Goal: Transaction & Acquisition: Obtain resource

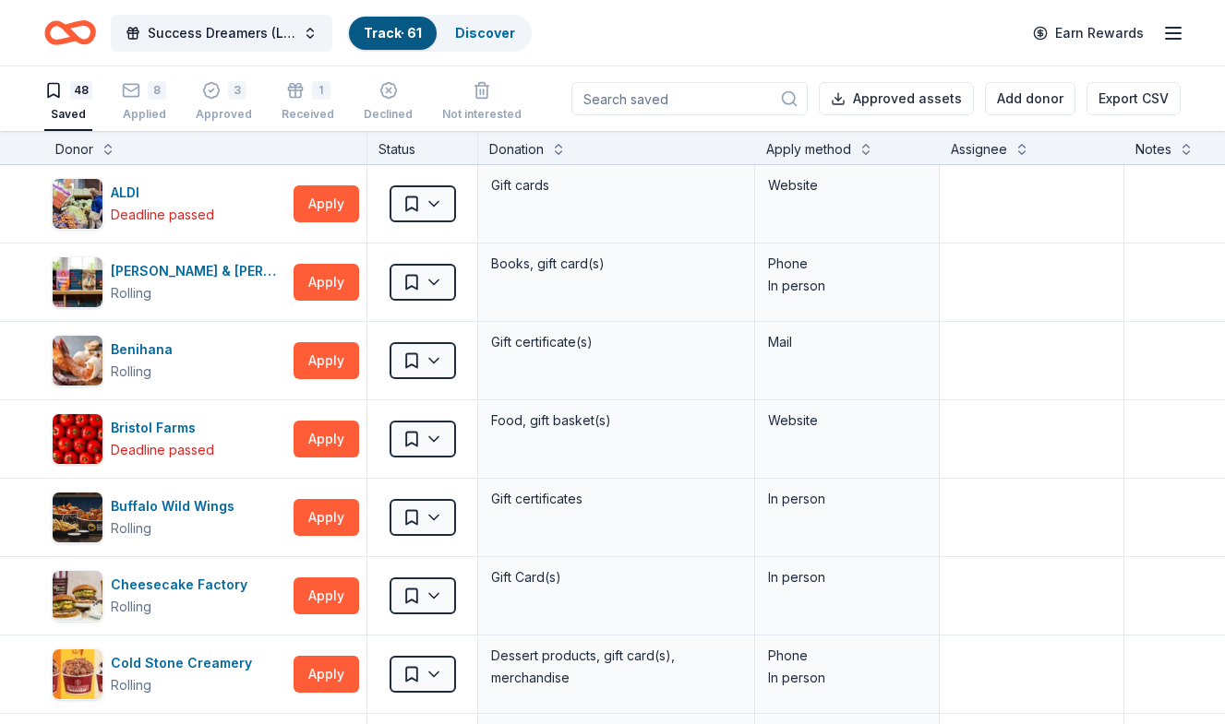
click at [920, 221] on div "Website" at bounding box center [847, 204] width 185 height 78
click at [62, 30] on icon "Home" at bounding box center [70, 32] width 52 height 43
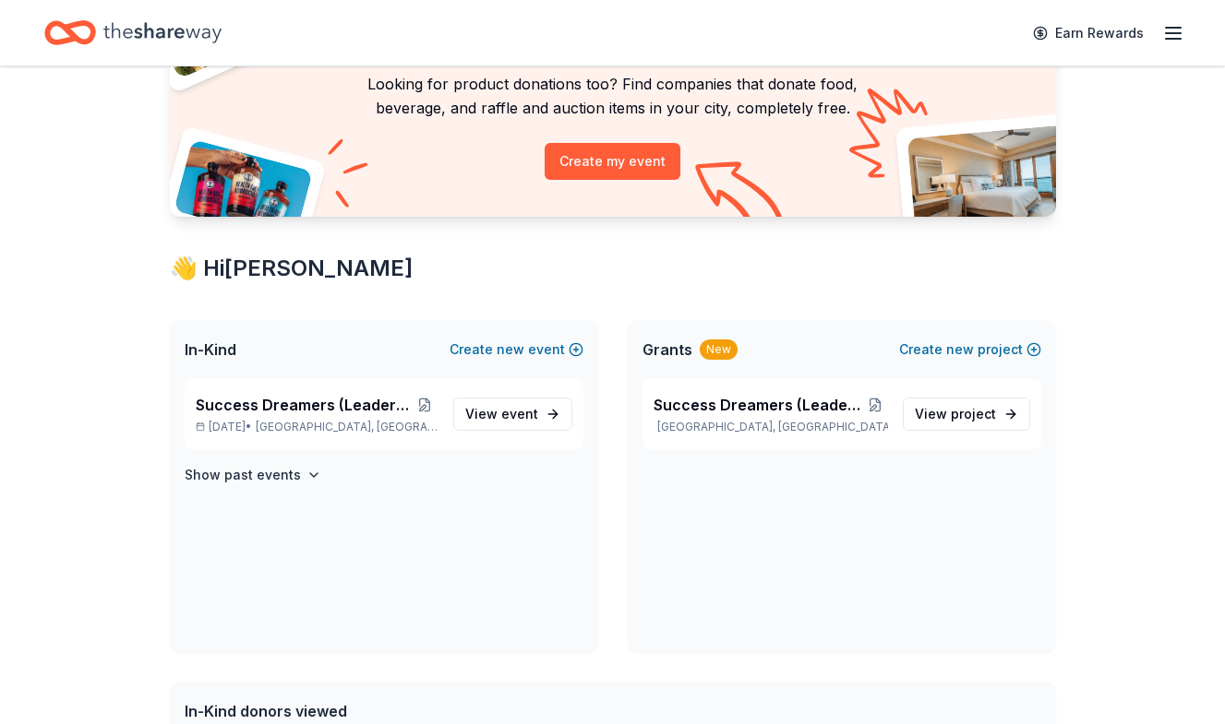
scroll to position [159, 0]
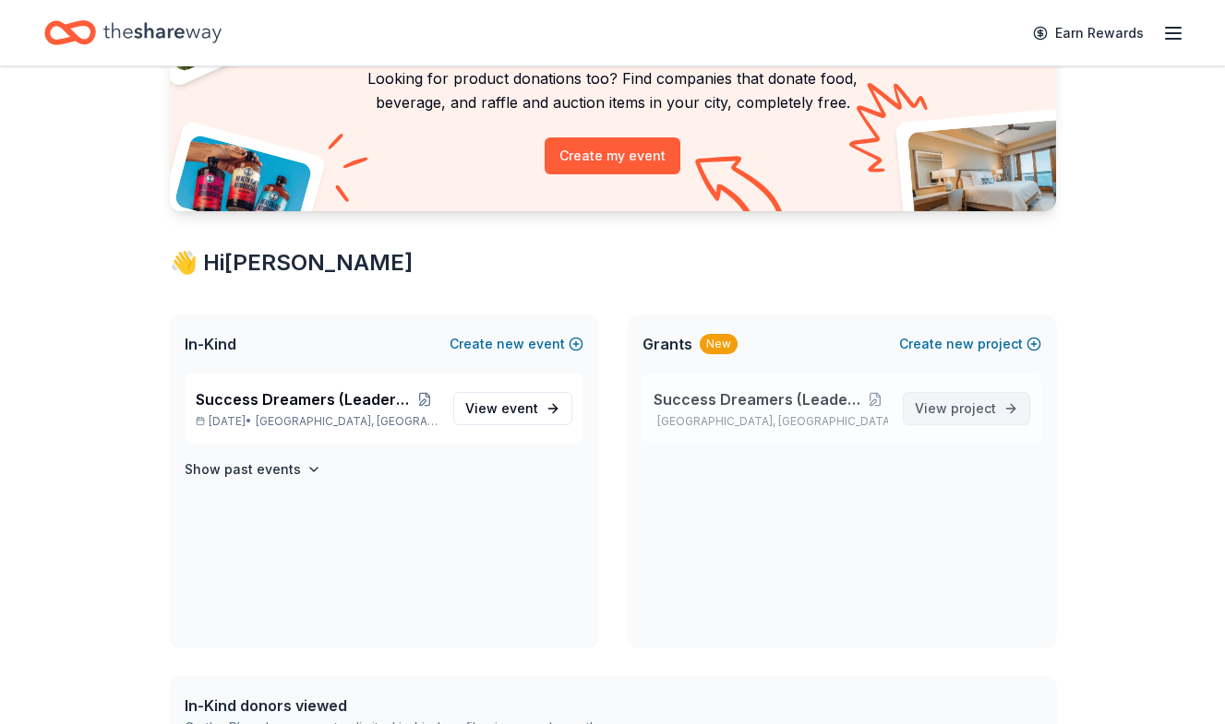
click at [945, 407] on span "View project" at bounding box center [955, 409] width 81 height 22
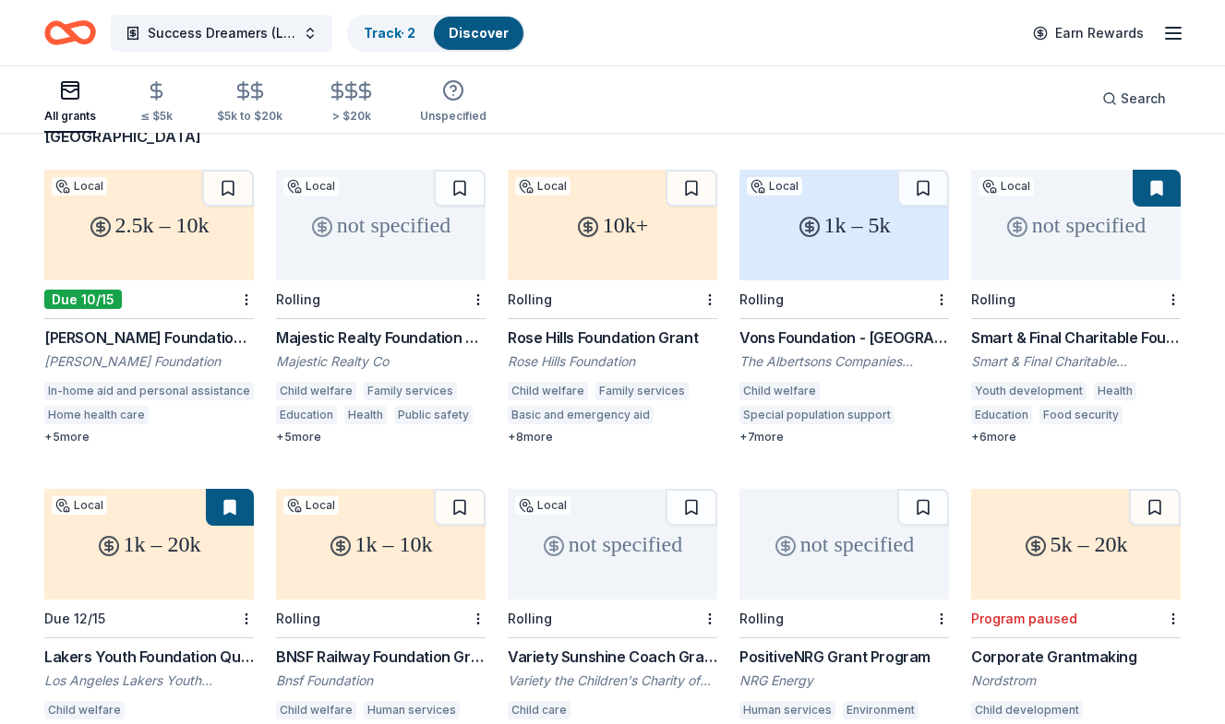
scroll to position [161, 0]
click at [1073, 210] on div "not specified" at bounding box center [1075, 225] width 209 height 111
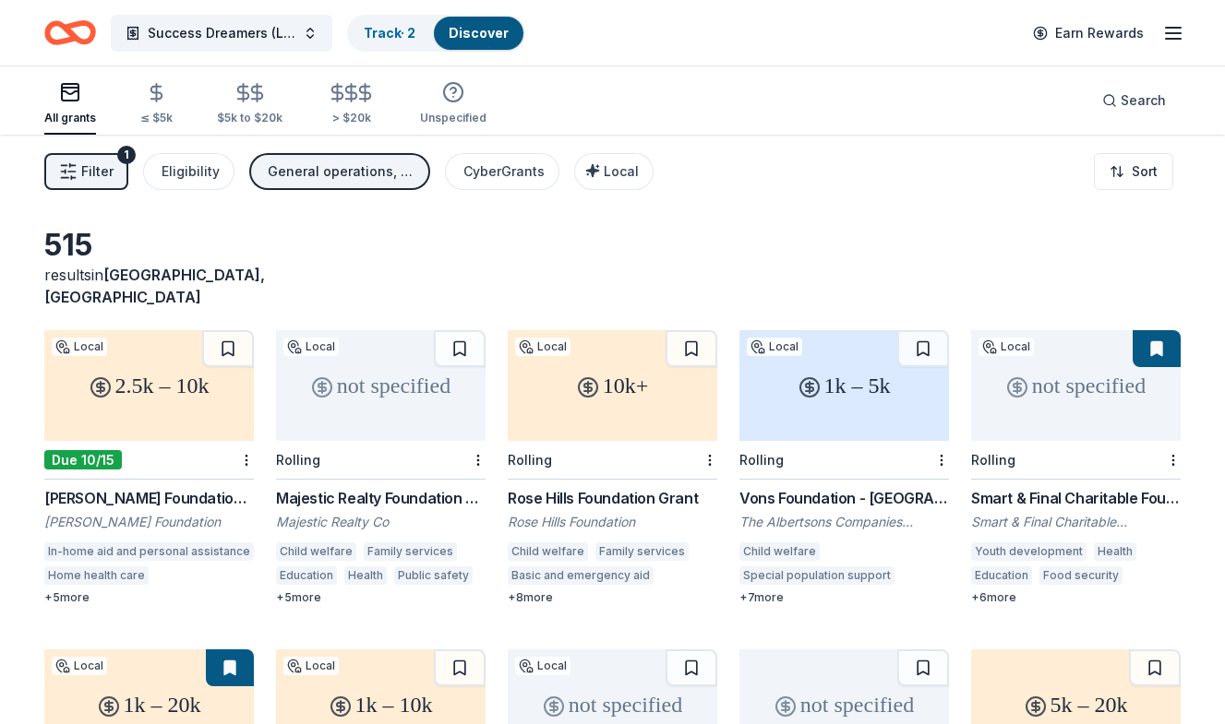
scroll to position [0, 0]
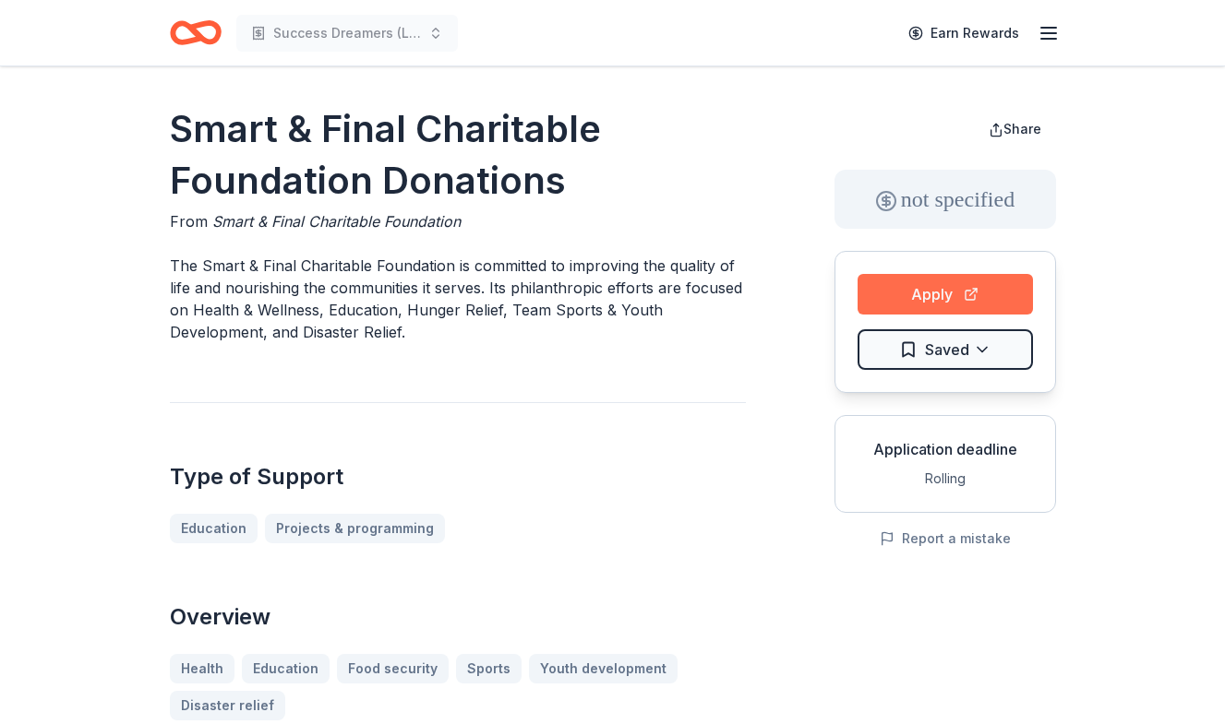
click at [950, 295] on button "Apply" at bounding box center [944, 294] width 175 height 41
